Goal: Transaction & Acquisition: Purchase product/service

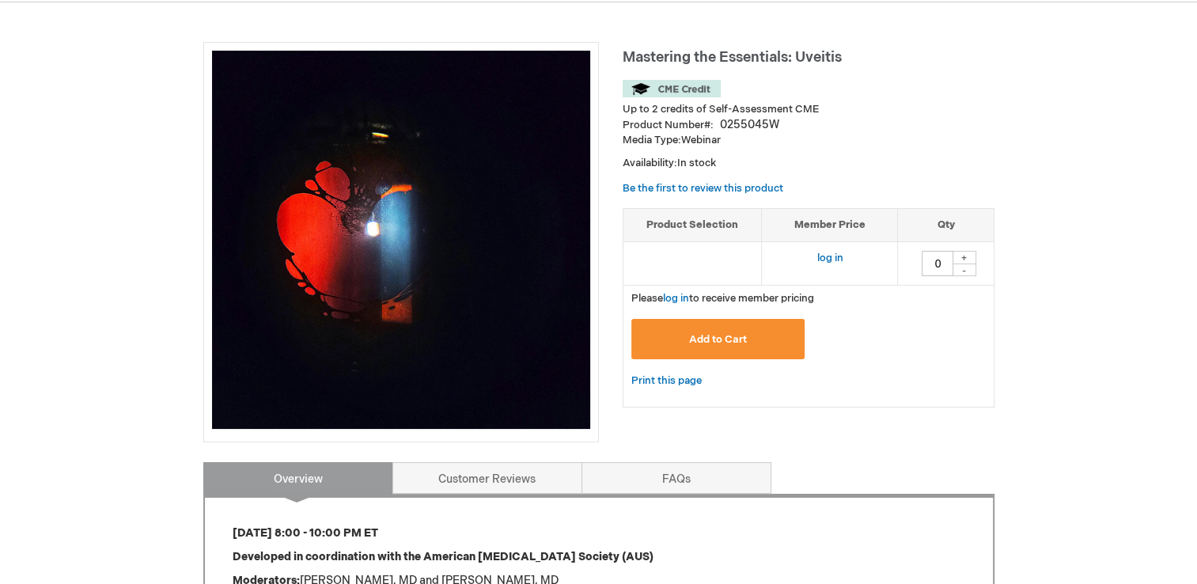
scroll to position [190, 0]
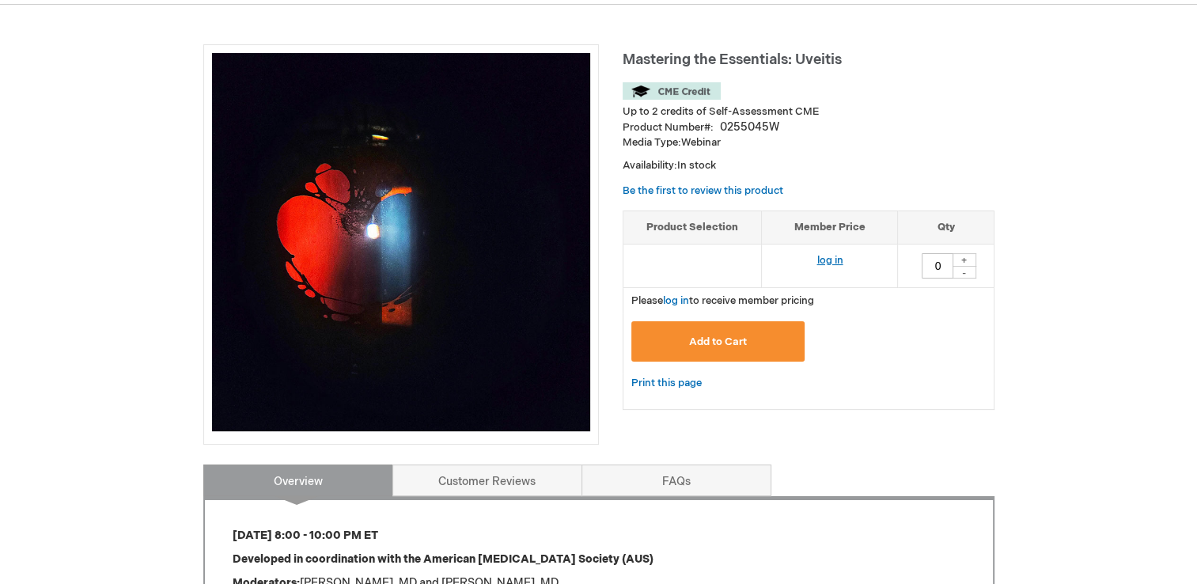
click at [832, 256] on link "log in" at bounding box center [830, 260] width 26 height 13
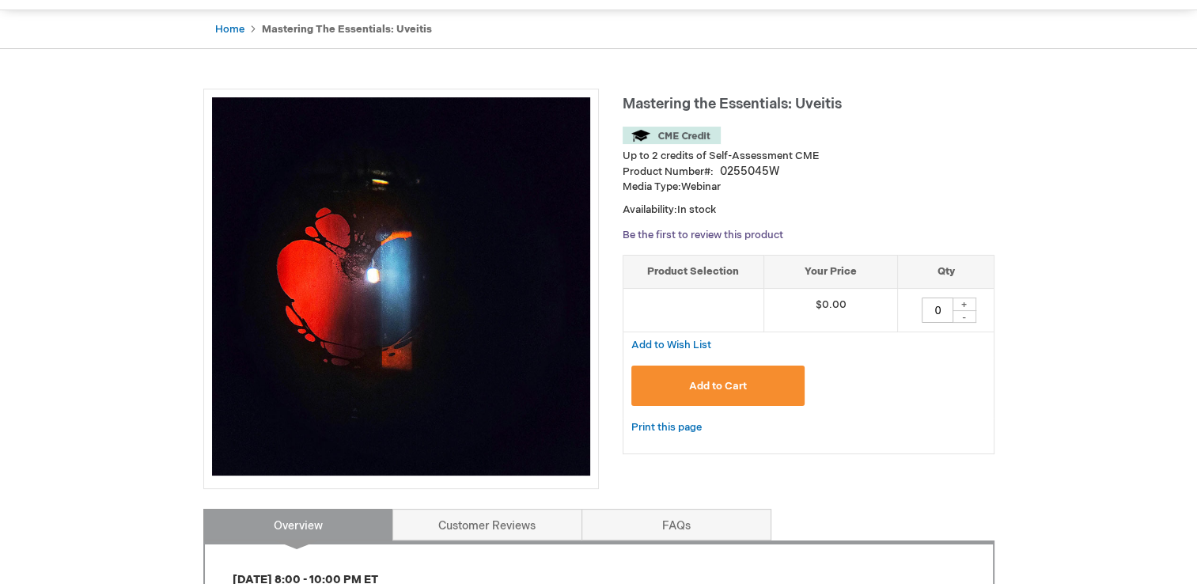
scroll to position [177, 0]
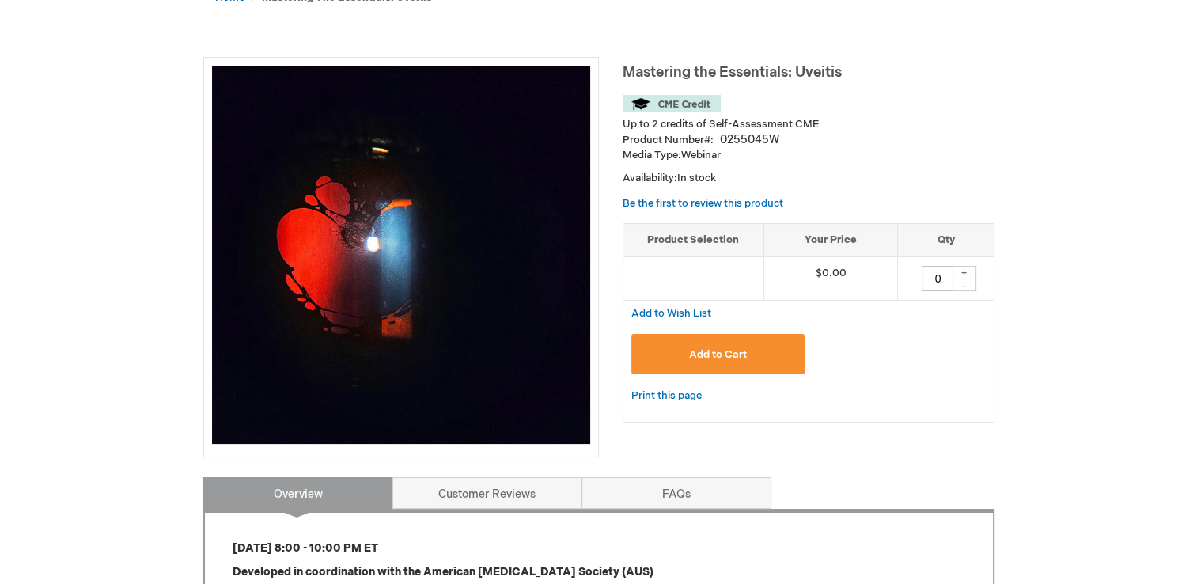
click at [699, 349] on span "Add to Cart" at bounding box center [718, 354] width 58 height 13
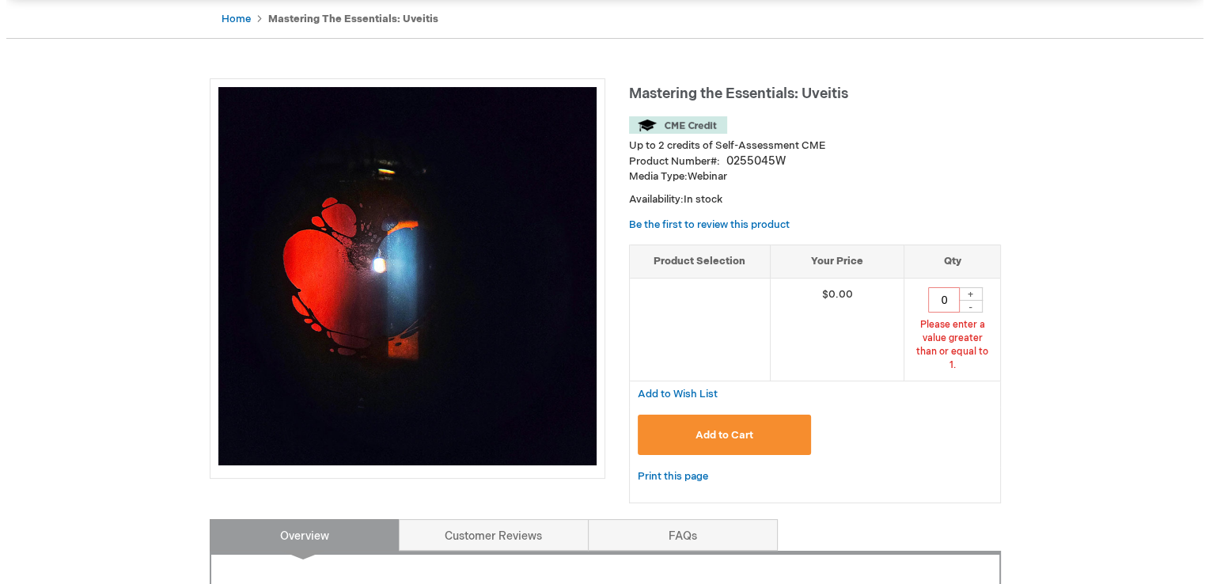
scroll to position [150, 0]
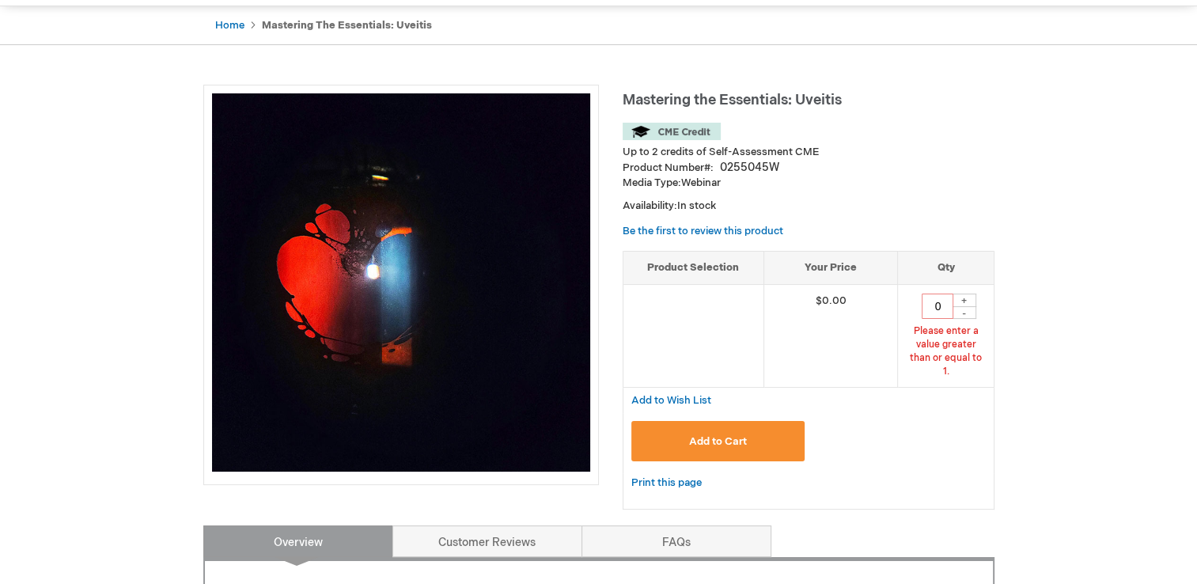
click at [963, 298] on div "+" at bounding box center [965, 300] width 24 height 13
type input "1"
click at [709, 435] on span "Add to Cart" at bounding box center [718, 441] width 58 height 13
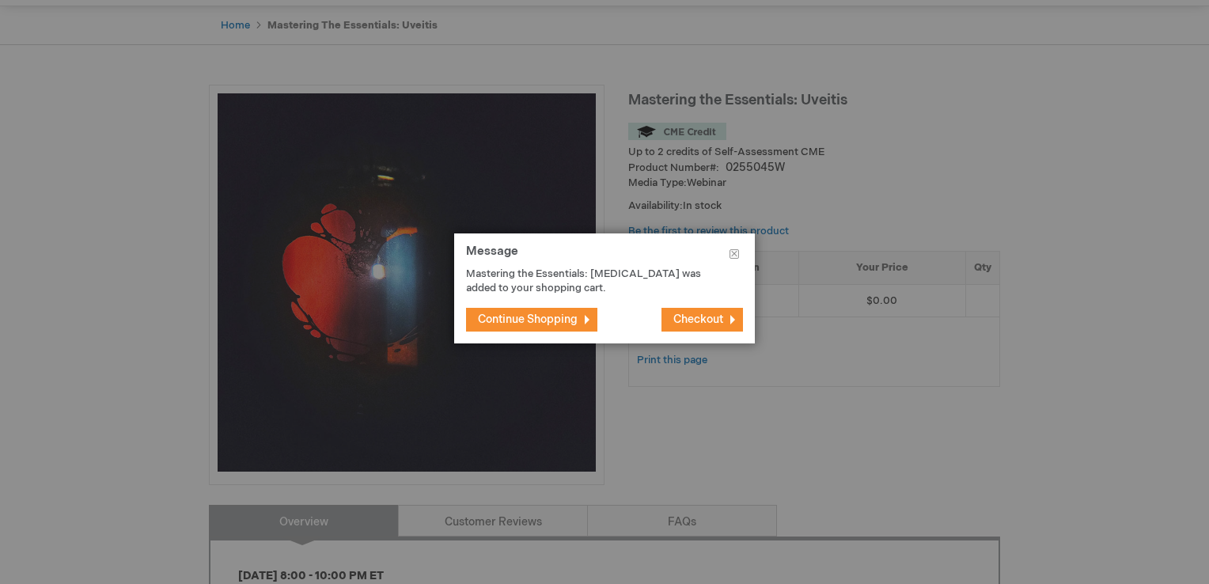
click at [706, 322] on span "Checkout" at bounding box center [698, 319] width 50 height 13
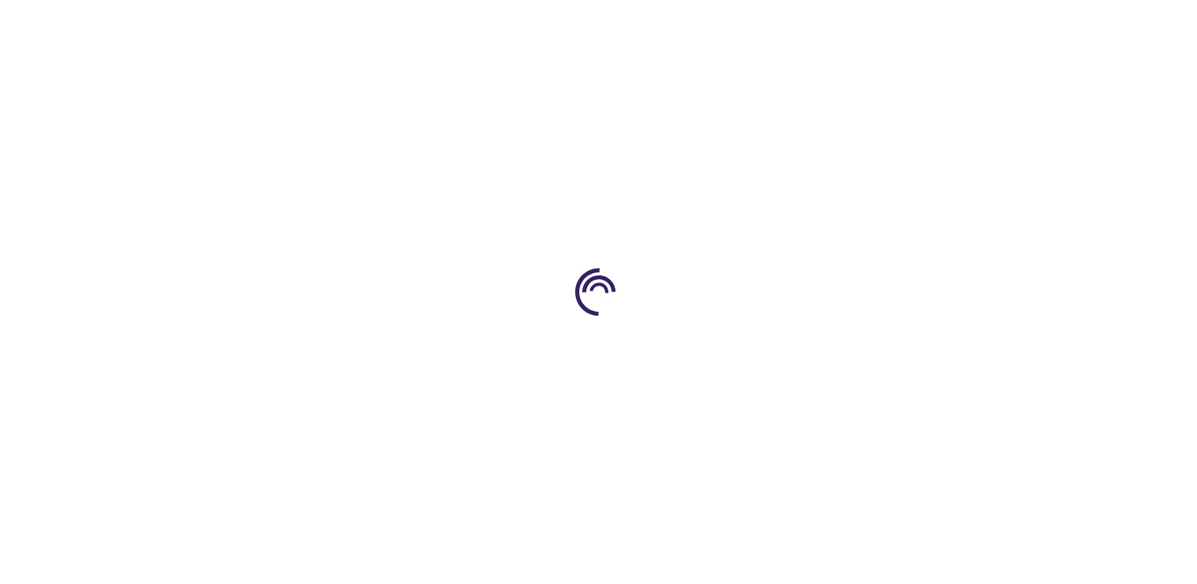
select select "GH"
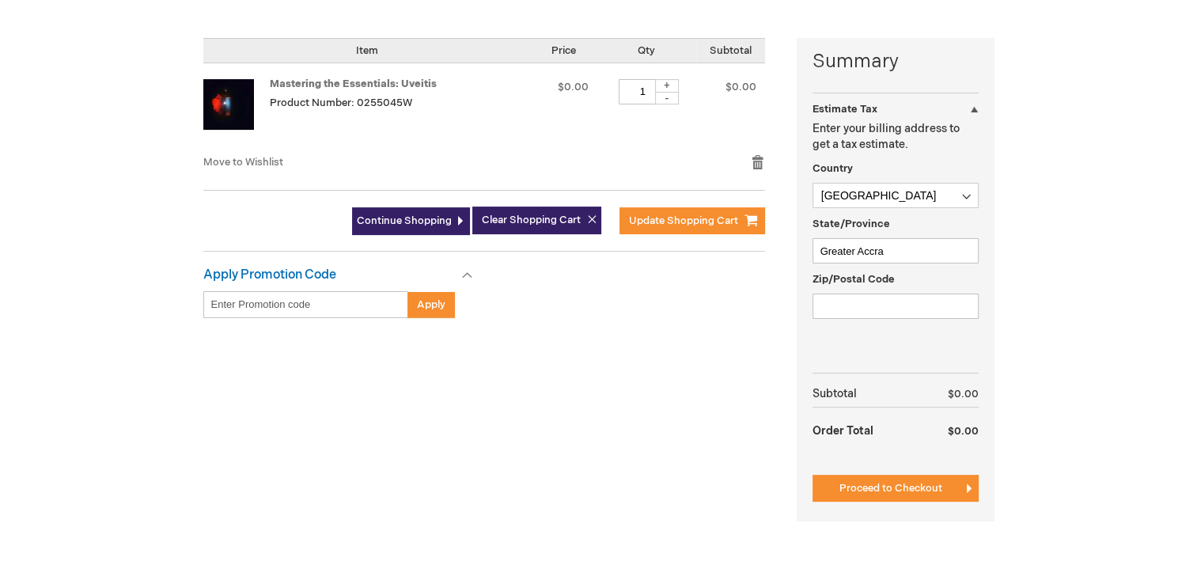
scroll to position [380, 0]
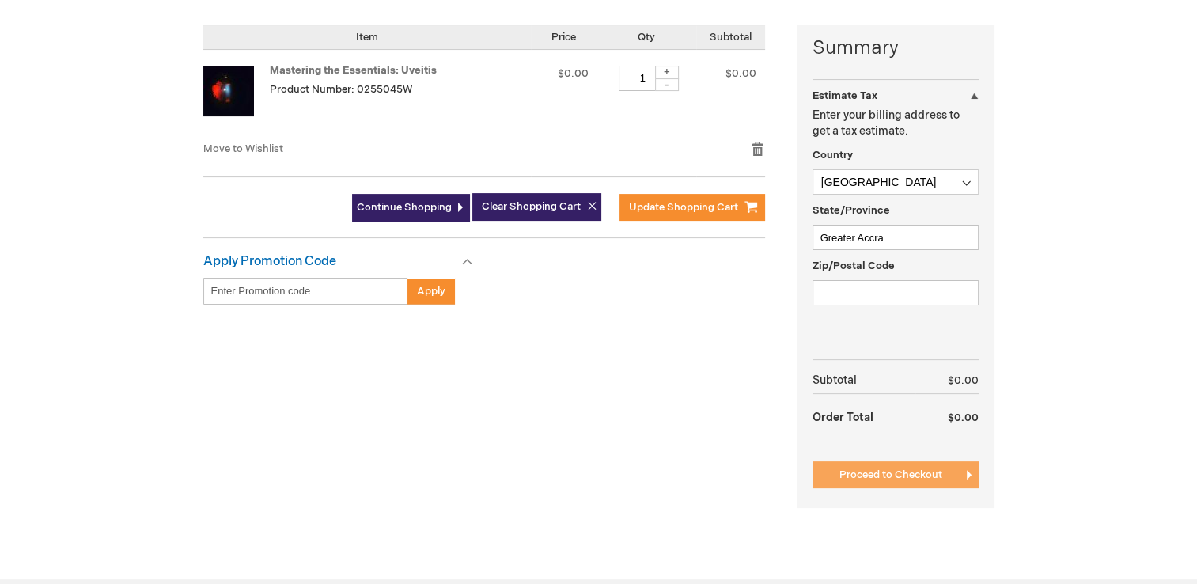
click at [882, 473] on span "Proceed to Checkout" at bounding box center [890, 474] width 103 height 13
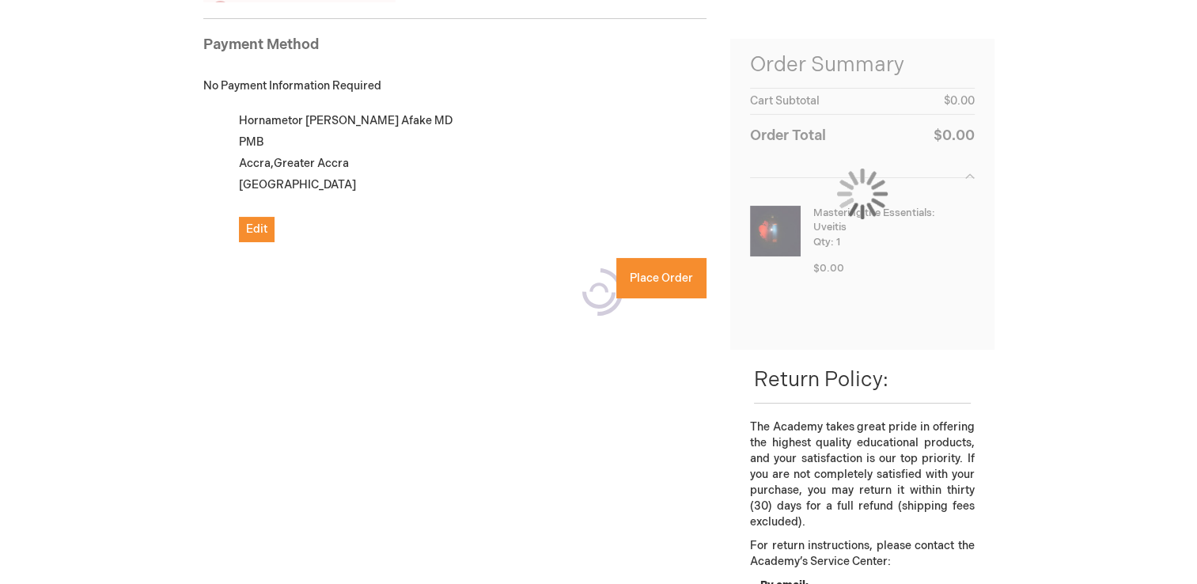
scroll to position [216, 0]
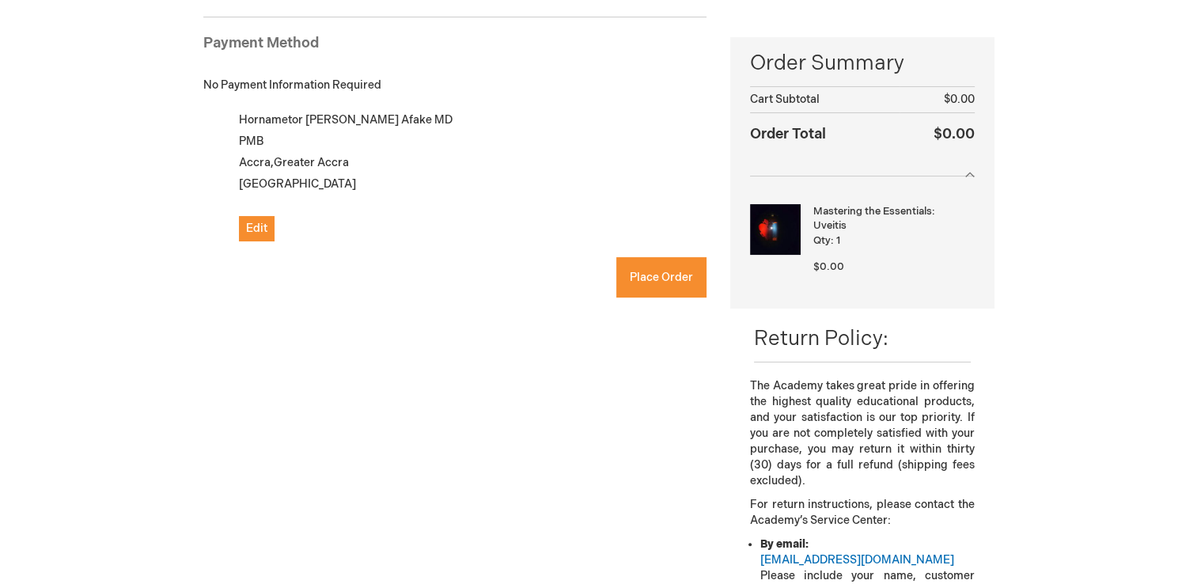
checkbox input "true"
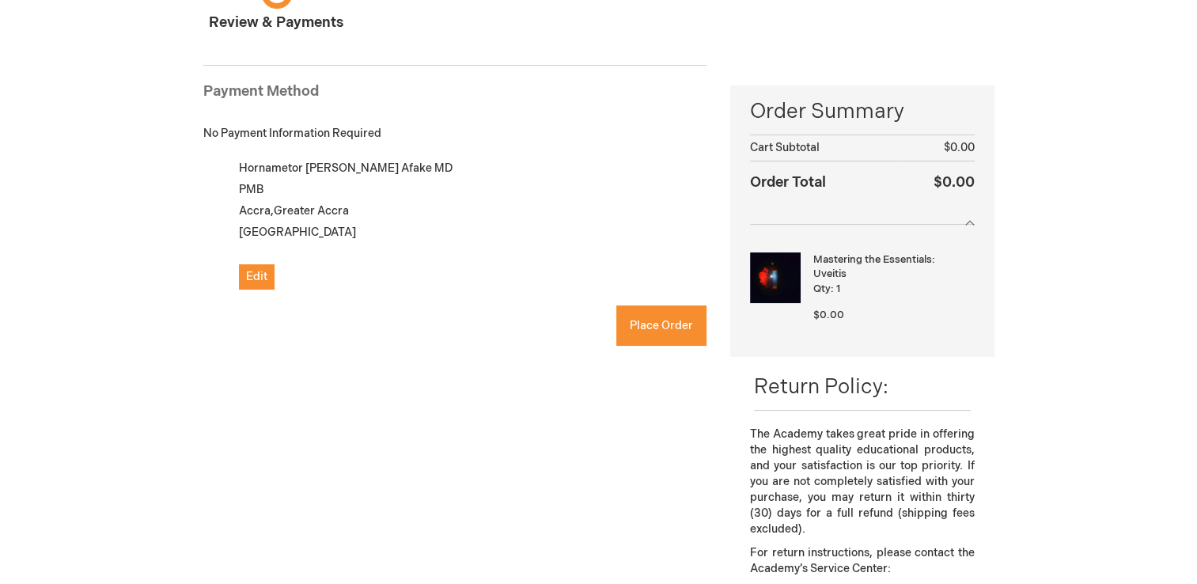
scroll to position [153, 0]
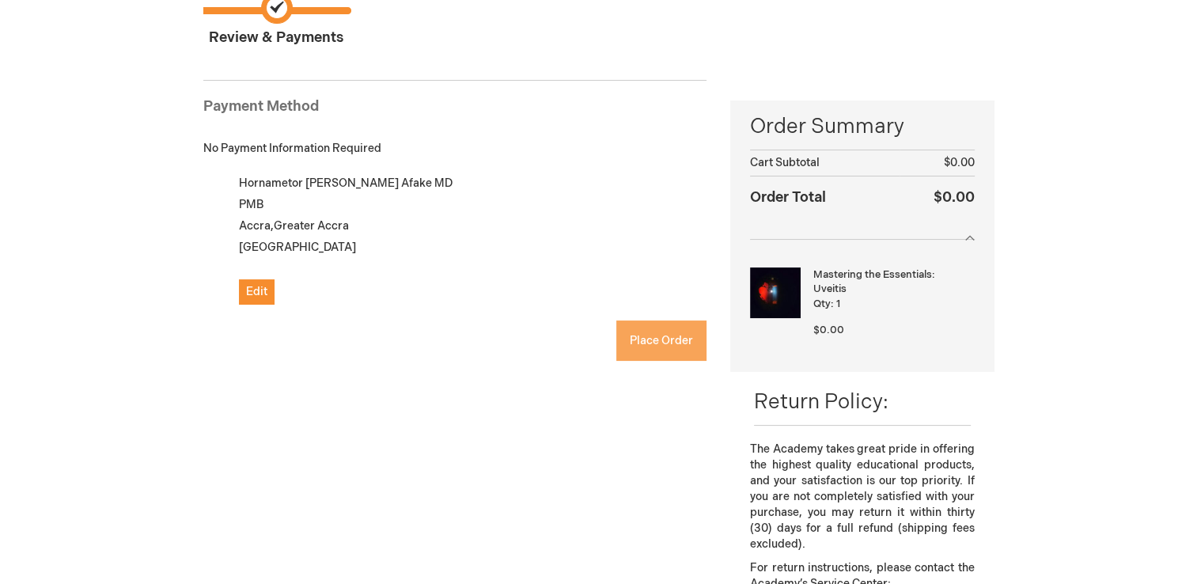
click at [665, 336] on span "Place Order" at bounding box center [661, 340] width 63 height 13
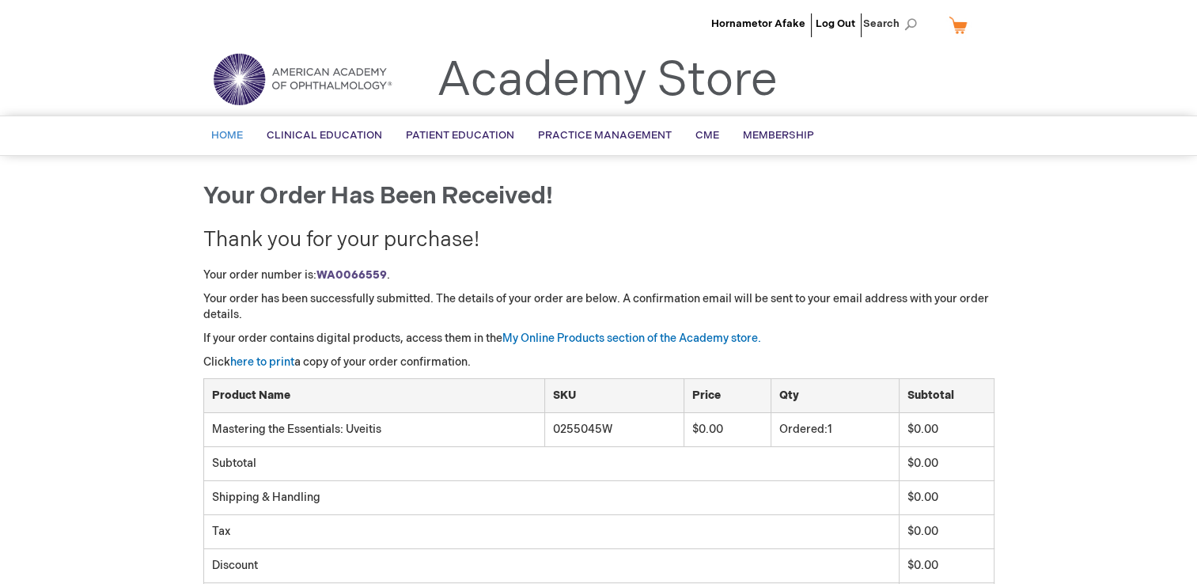
click at [235, 148] on link "Home" at bounding box center [226, 135] width 55 height 39
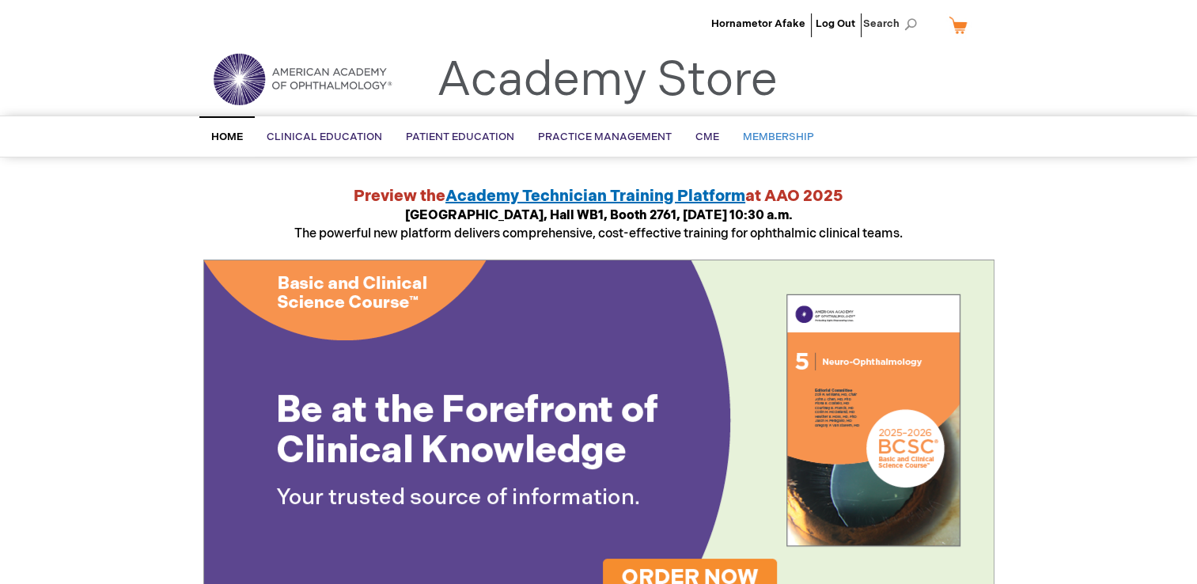
click at [749, 135] on span "Membership" at bounding box center [778, 137] width 71 height 13
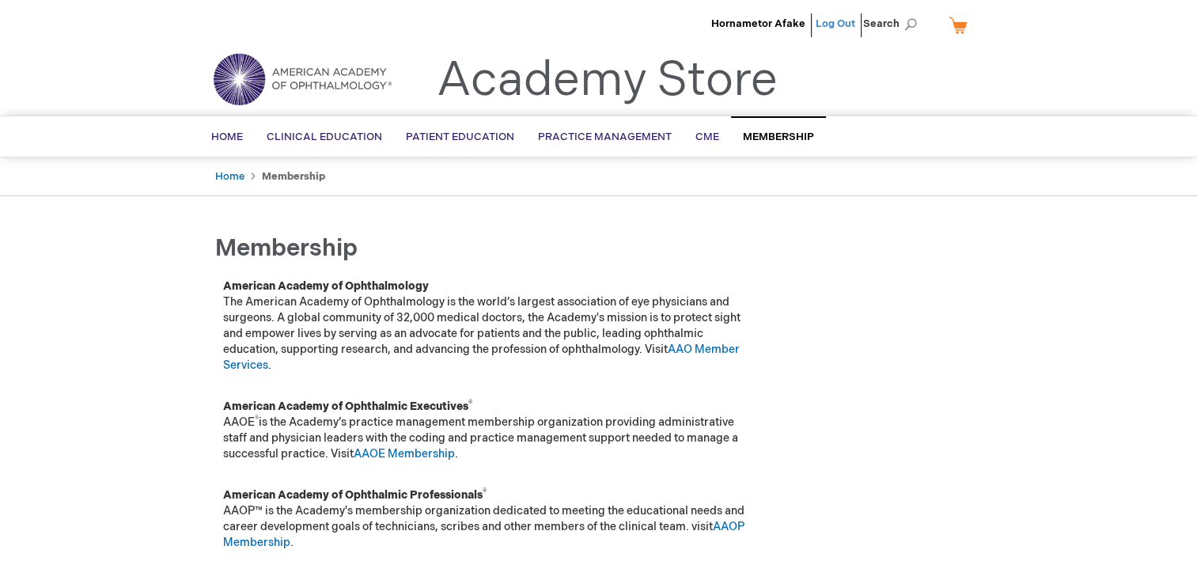
click at [839, 18] on link "Log Out" at bounding box center [836, 23] width 40 height 13
